Goal: Information Seeking & Learning: Check status

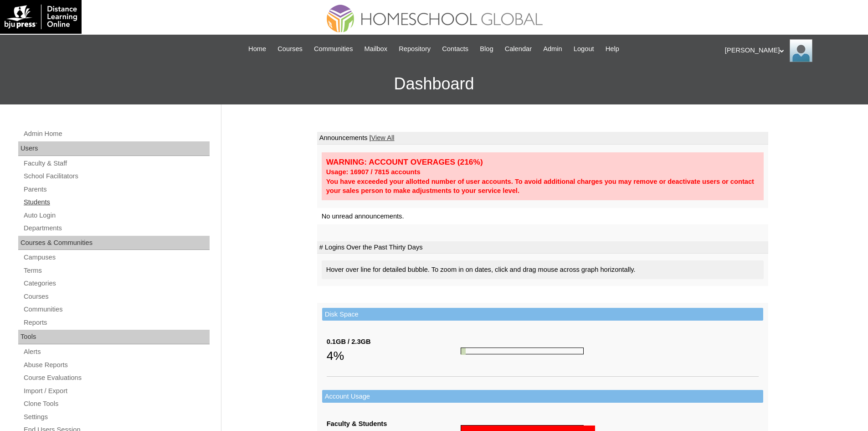
click at [36, 199] on link "Students" at bounding box center [116, 201] width 187 height 11
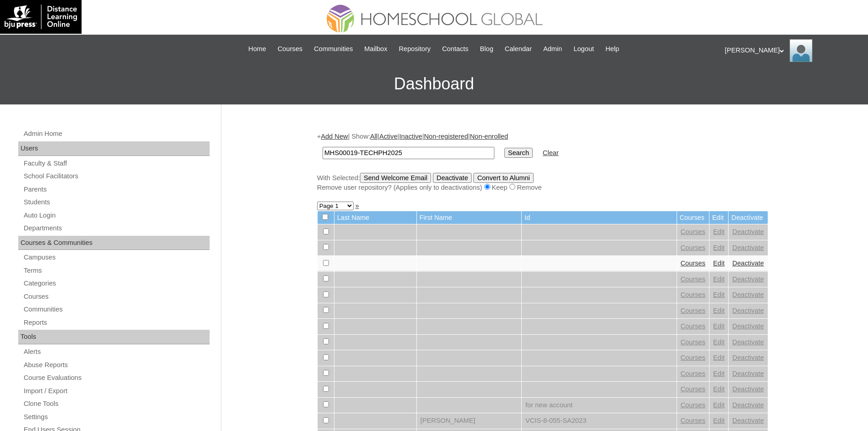
type input "MHS00019-TECHPH2025"
click at [504, 154] on input "Search" at bounding box center [518, 153] width 28 height 10
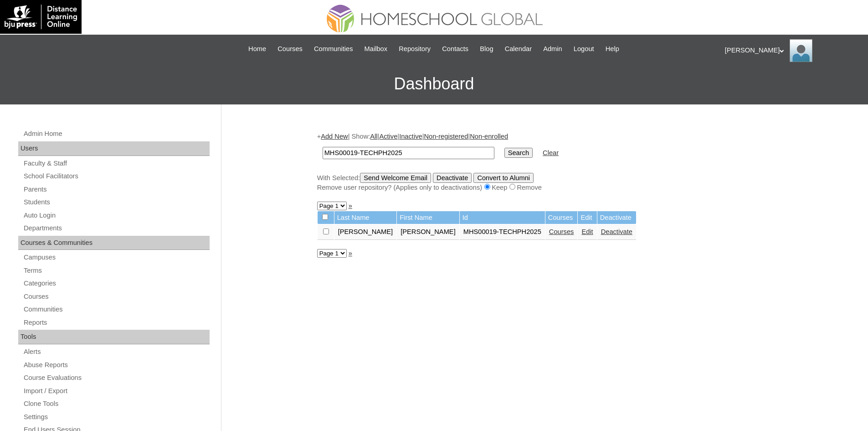
click at [549, 235] on link "Courses" at bounding box center [561, 231] width 25 height 7
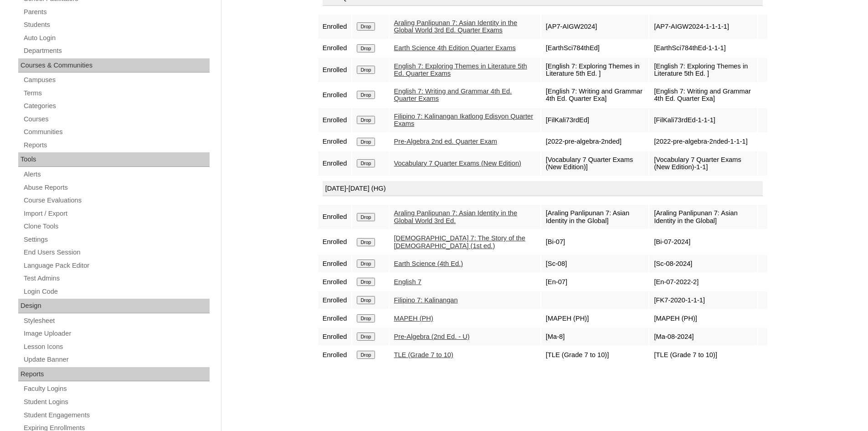
scroll to position [91, 0]
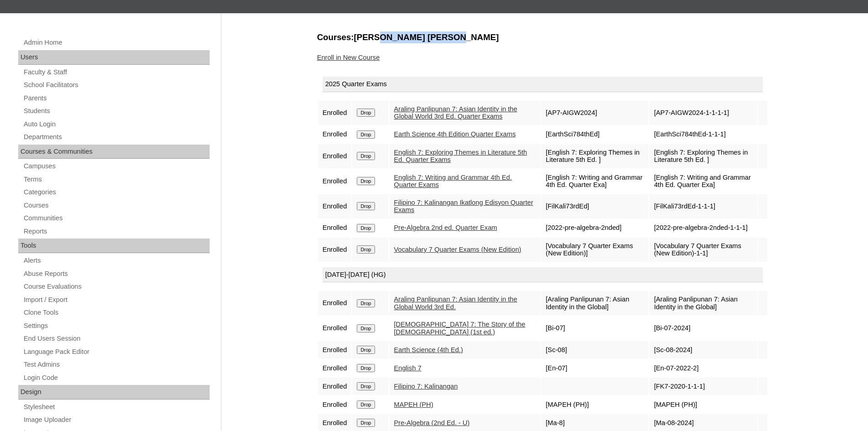
drag, startPoint x: 373, startPoint y: 37, endPoint x: 438, endPoint y: 41, distance: 65.3
click at [439, 41] on h3 "Courses:Diaz Jewelle Carlisle" at bounding box center [542, 37] width 451 height 12
copy h3 "Jewelle Carlisle"
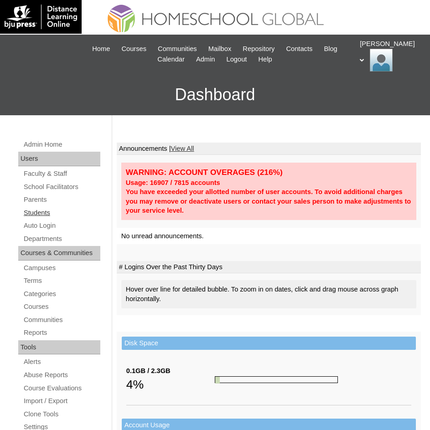
click at [39, 211] on link "Students" at bounding box center [61, 212] width 77 height 11
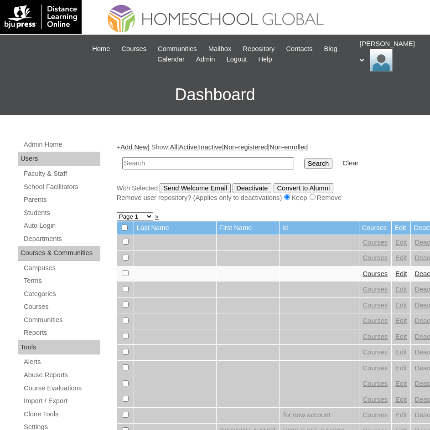
click at [191, 162] on input "text" at bounding box center [208, 163] width 172 height 12
paste input "Queen Sherry"
type input "Queen Sherry"
click at [304, 159] on input "Search" at bounding box center [318, 164] width 28 height 10
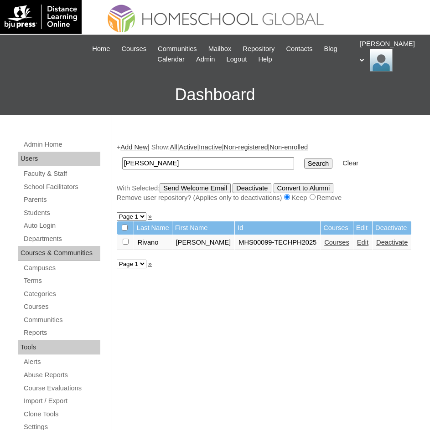
click at [333, 246] on link "Courses" at bounding box center [336, 242] width 25 height 7
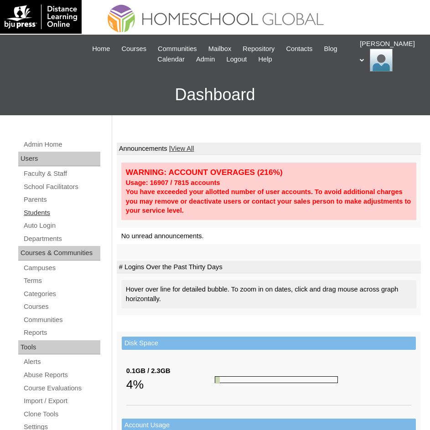
click at [51, 217] on link "Students" at bounding box center [61, 212] width 77 height 11
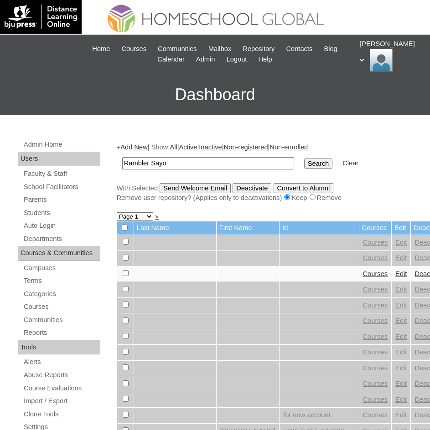
type input "Rambler Sayo"
click at [304, 166] on input "Search" at bounding box center [318, 164] width 28 height 10
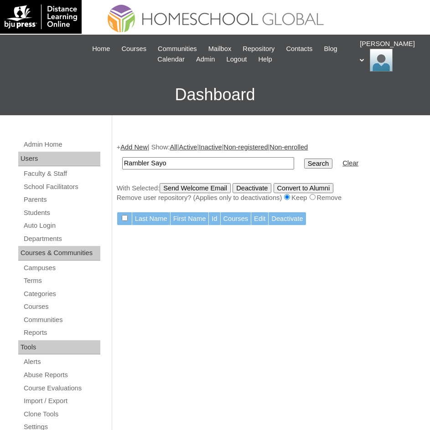
drag, startPoint x: 195, startPoint y: 167, endPoint x: 153, endPoint y: 172, distance: 43.1
click at [153, 172] on td "Rambler Sayo" at bounding box center [208, 163] width 181 height 21
type input "Rambler"
click at [304, 159] on input "Search" at bounding box center [318, 164] width 28 height 10
click at [195, 166] on input "Rambler" at bounding box center [208, 163] width 172 height 12
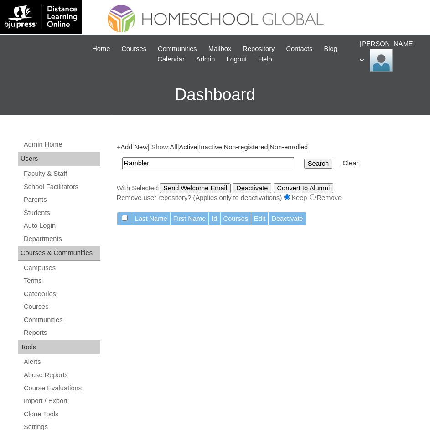
click at [195, 166] on input "Rambler" at bounding box center [208, 163] width 172 height 12
paste input "Breanna Yzabelle"
type input "Breanna Yzabelle"
click at [304, 161] on input "Search" at bounding box center [318, 164] width 28 height 10
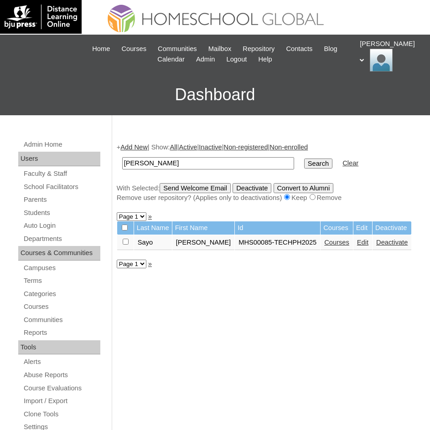
click at [341, 245] on link "Courses" at bounding box center [336, 242] width 25 height 7
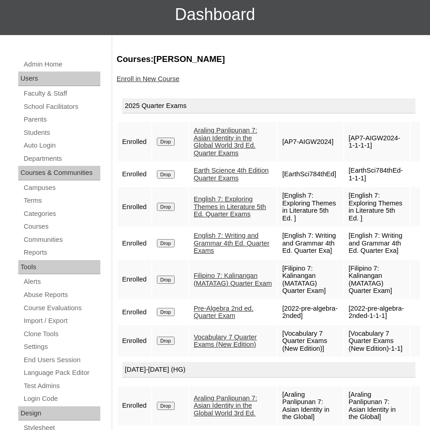
scroll to position [91, 0]
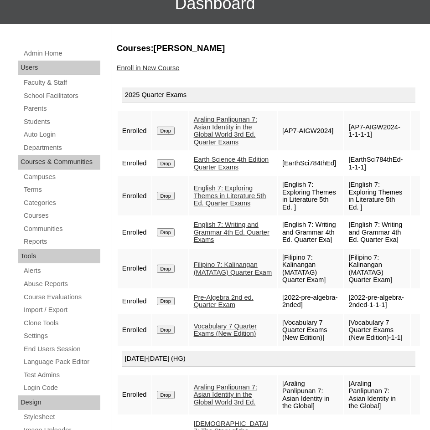
drag, startPoint x: 175, startPoint y: 46, endPoint x: 250, endPoint y: 45, distance: 74.3
click at [250, 45] on h3 "Courses:Sayo Breanna Yzabelle" at bounding box center [269, 48] width 304 height 12
copy h3 "Breanna Yzabelle"
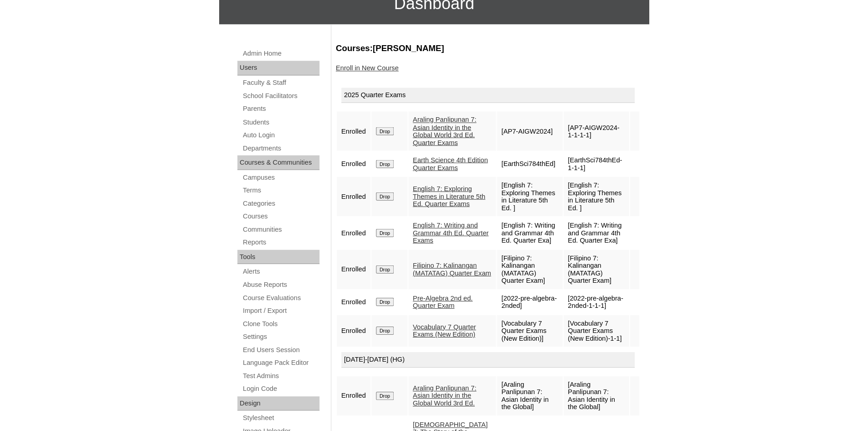
scroll to position [80, 0]
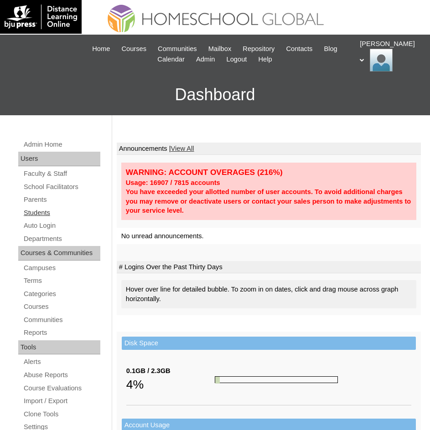
click at [33, 211] on link "Students" at bounding box center [61, 212] width 77 height 11
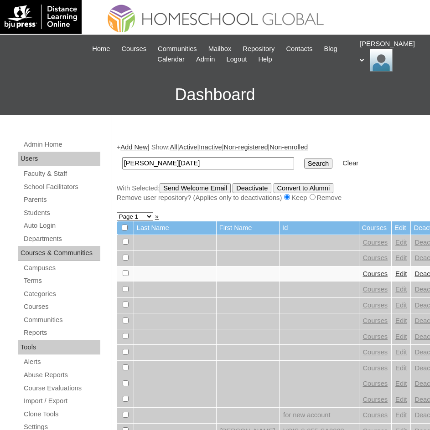
type input "Amara Lucia"
drag, startPoint x: 279, startPoint y: 161, endPoint x: 28, endPoint y: 171, distance: 251.2
click at [304, 162] on input "Search" at bounding box center [318, 164] width 28 height 10
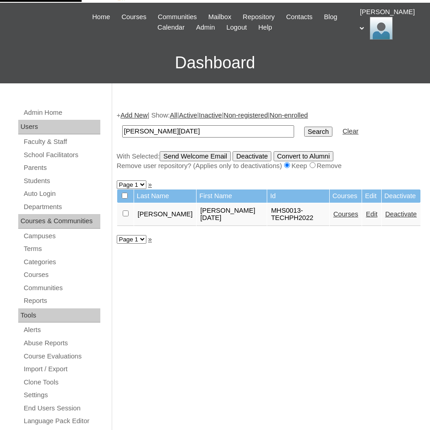
scroll to position [46, 0]
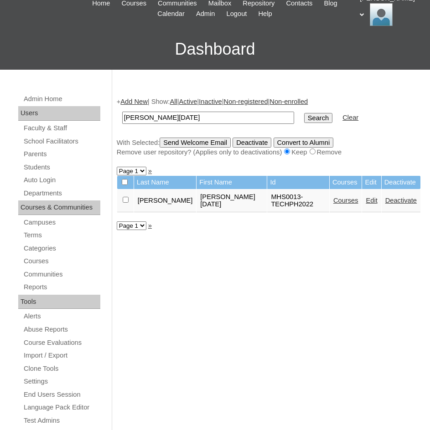
click at [333, 199] on link "Courses" at bounding box center [345, 200] width 25 height 7
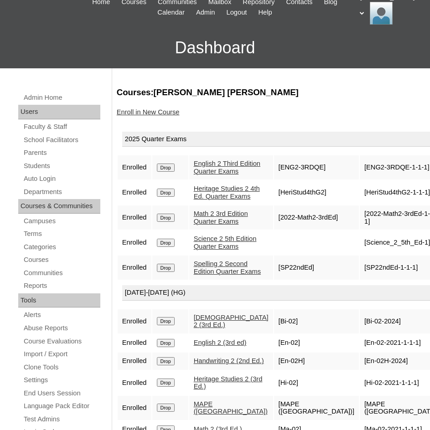
scroll to position [91, 0]
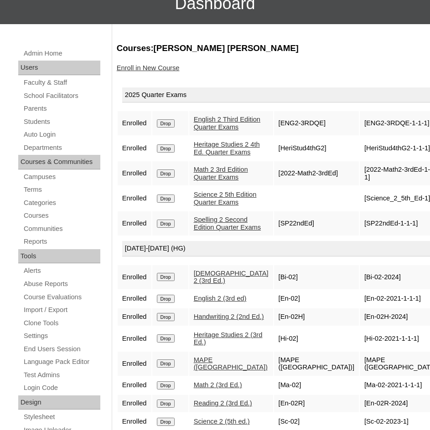
click at [216, 149] on link "Heritage Studies 2 4th Ed. Quarter Exams" at bounding box center [227, 148] width 66 height 15
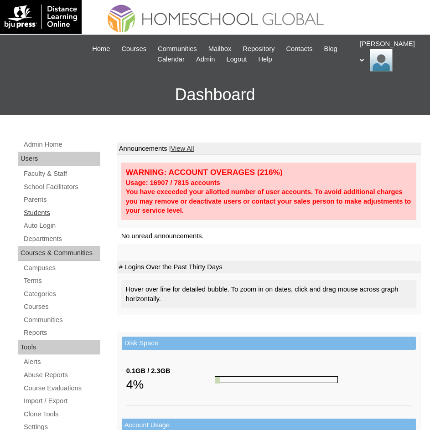
click at [41, 210] on link "Students" at bounding box center [61, 212] width 77 height 11
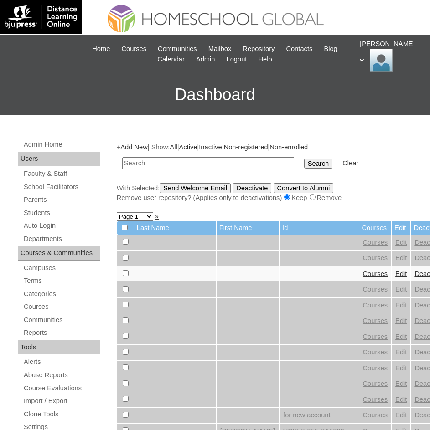
click at [198, 170] on td at bounding box center [208, 163] width 181 height 21
paste input "Cielo Derez"
type input "Cielo Derez"
click at [304, 163] on input "Search" at bounding box center [318, 164] width 28 height 10
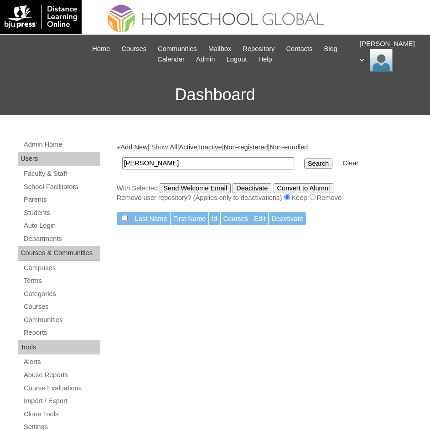
click at [195, 164] on input "Cielo Derez" at bounding box center [208, 163] width 172 height 12
type input "Cielo"
click at [304, 167] on input "Search" at bounding box center [318, 164] width 28 height 10
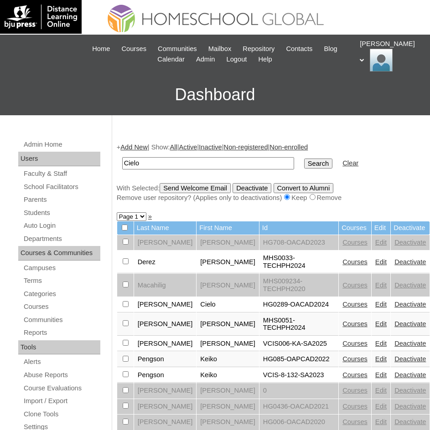
click at [342, 266] on link "Courses" at bounding box center [354, 261] width 25 height 7
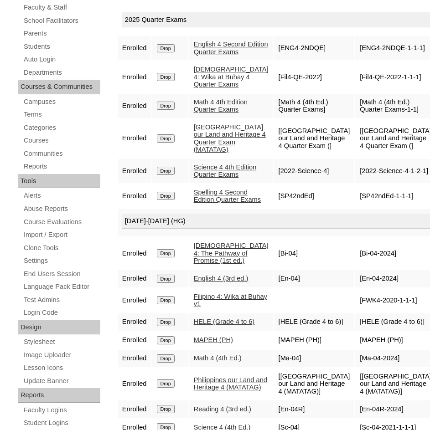
scroll to position [182, 0]
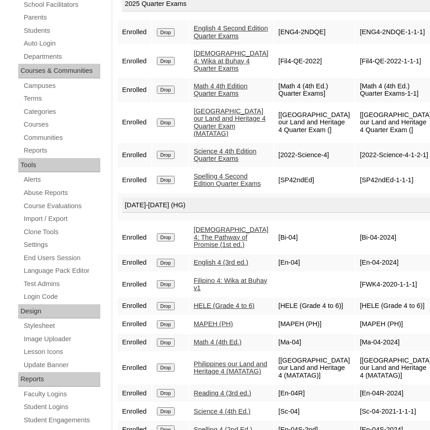
click at [234, 266] on link "English 4 (3rd ed.)" at bounding box center [221, 262] width 55 height 7
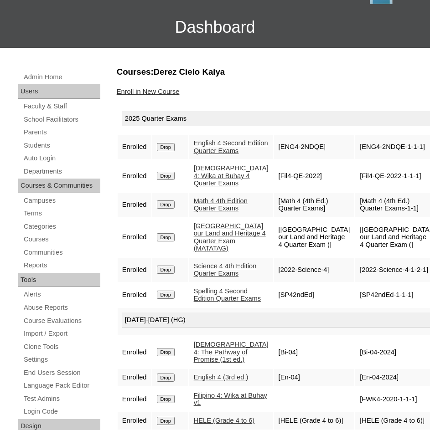
scroll to position [0, 0]
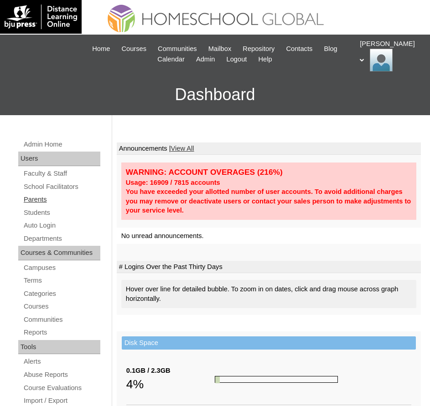
click at [46, 201] on link "Parents" at bounding box center [61, 199] width 77 height 11
